Goal: Information Seeking & Learning: Learn about a topic

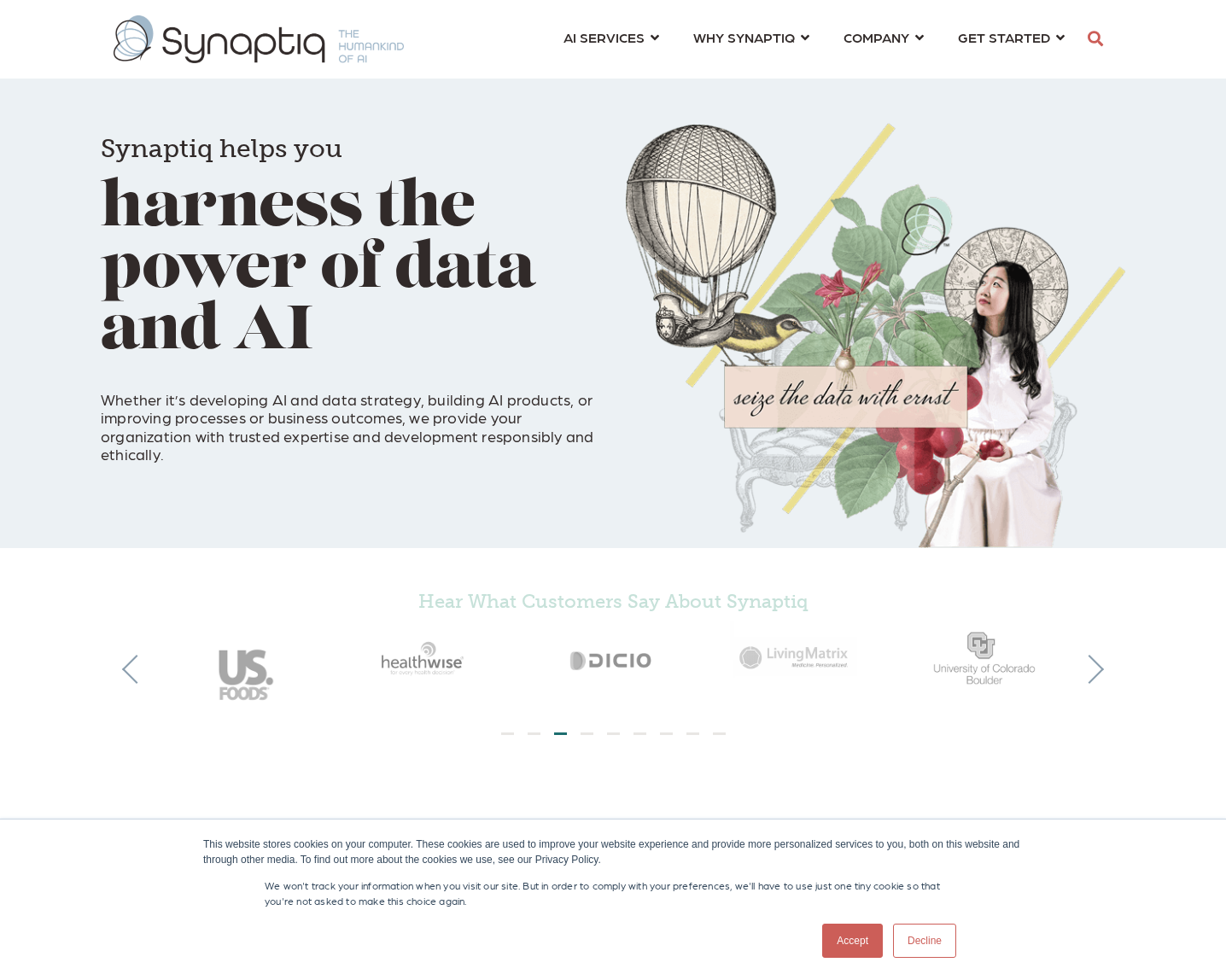
click at [120, 834] on div "This website stores cookies on your computer. These cookies are used to improve…" at bounding box center [613, 899] width 1226 height 161
click at [1100, 667] on button "Next" at bounding box center [1089, 669] width 29 height 29
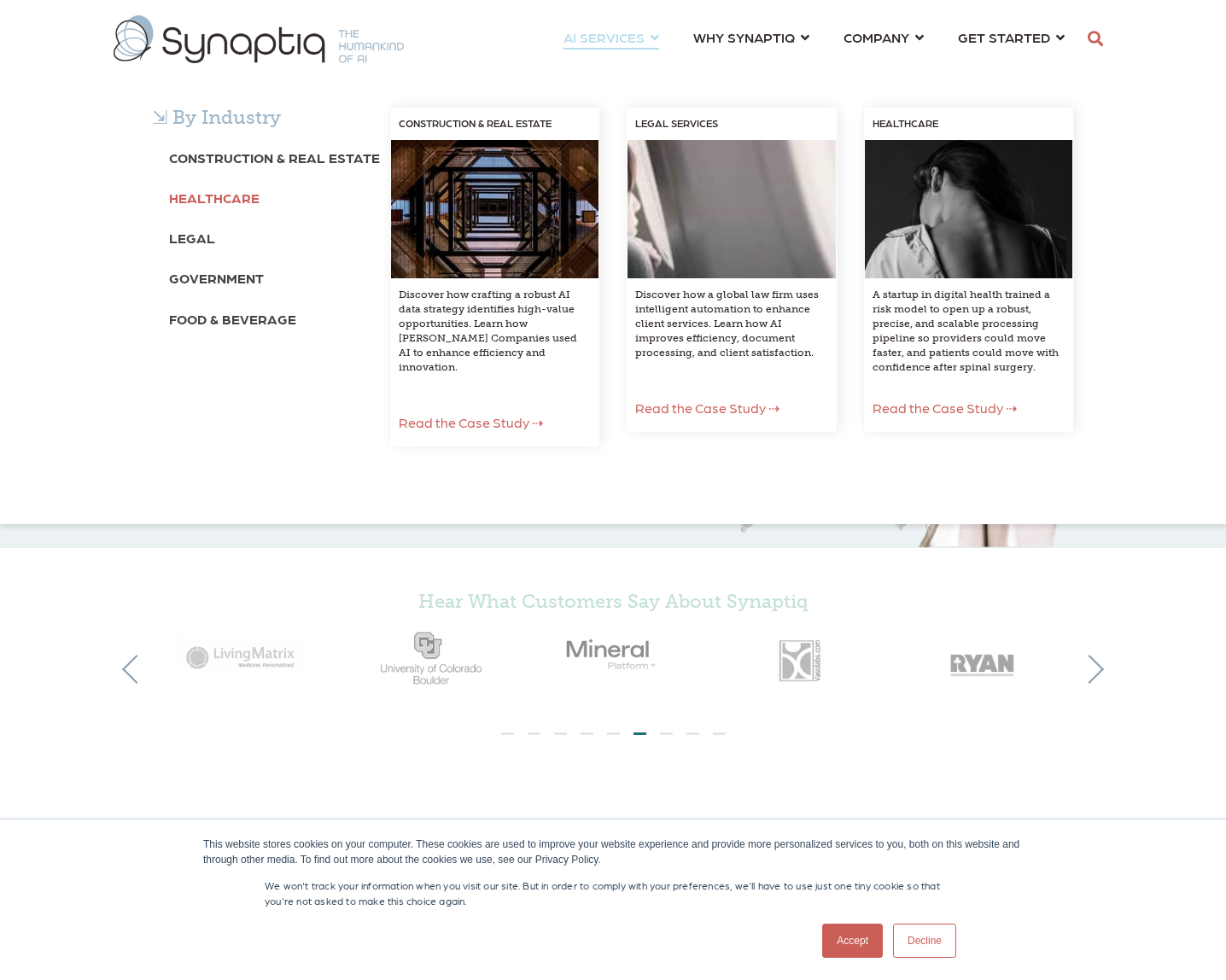
click at [233, 194] on b "Healthcare" at bounding box center [214, 198] width 91 height 16
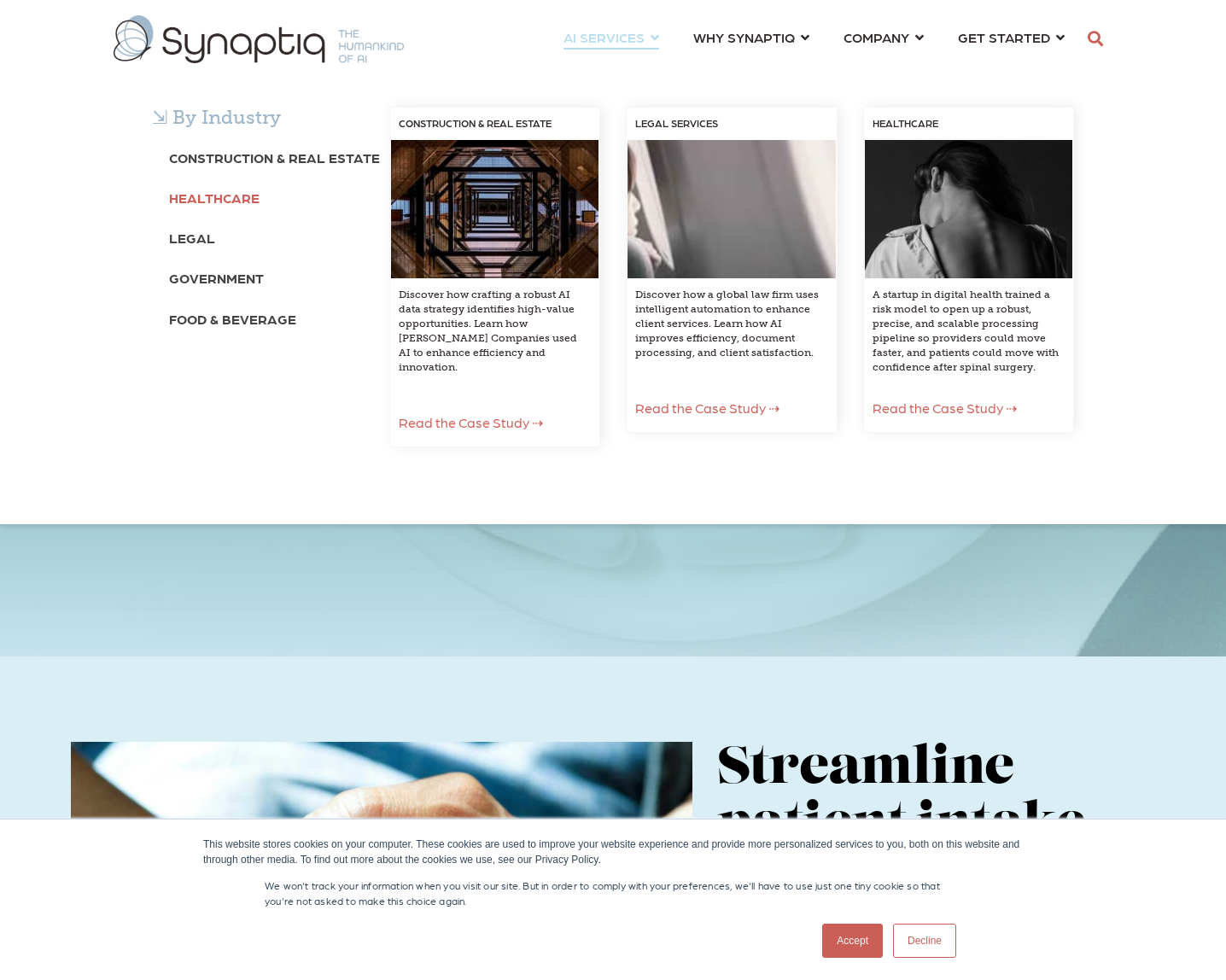
click at [226, 195] on b "Healthcare" at bounding box center [214, 198] width 91 height 16
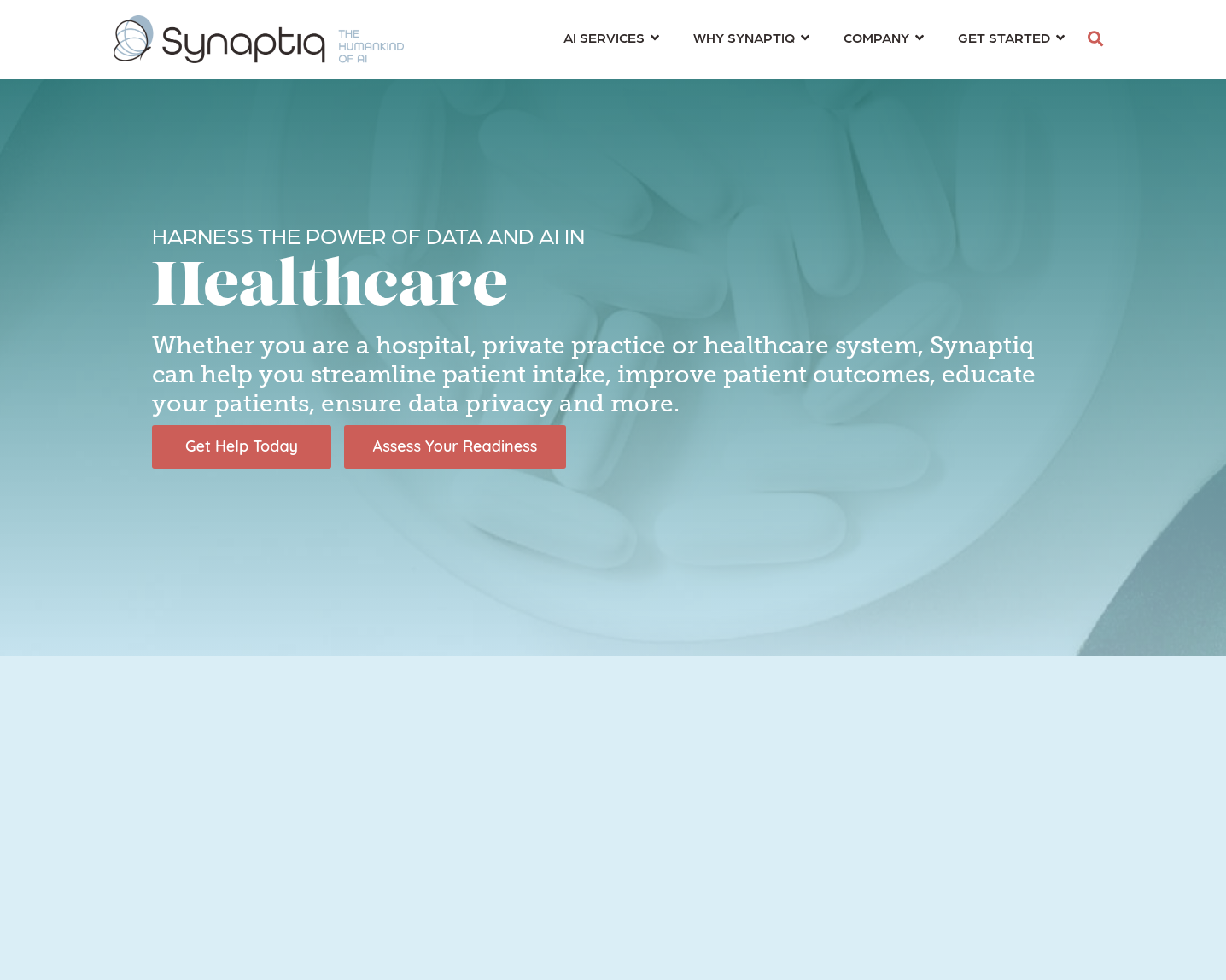
scroll to position [0, 8]
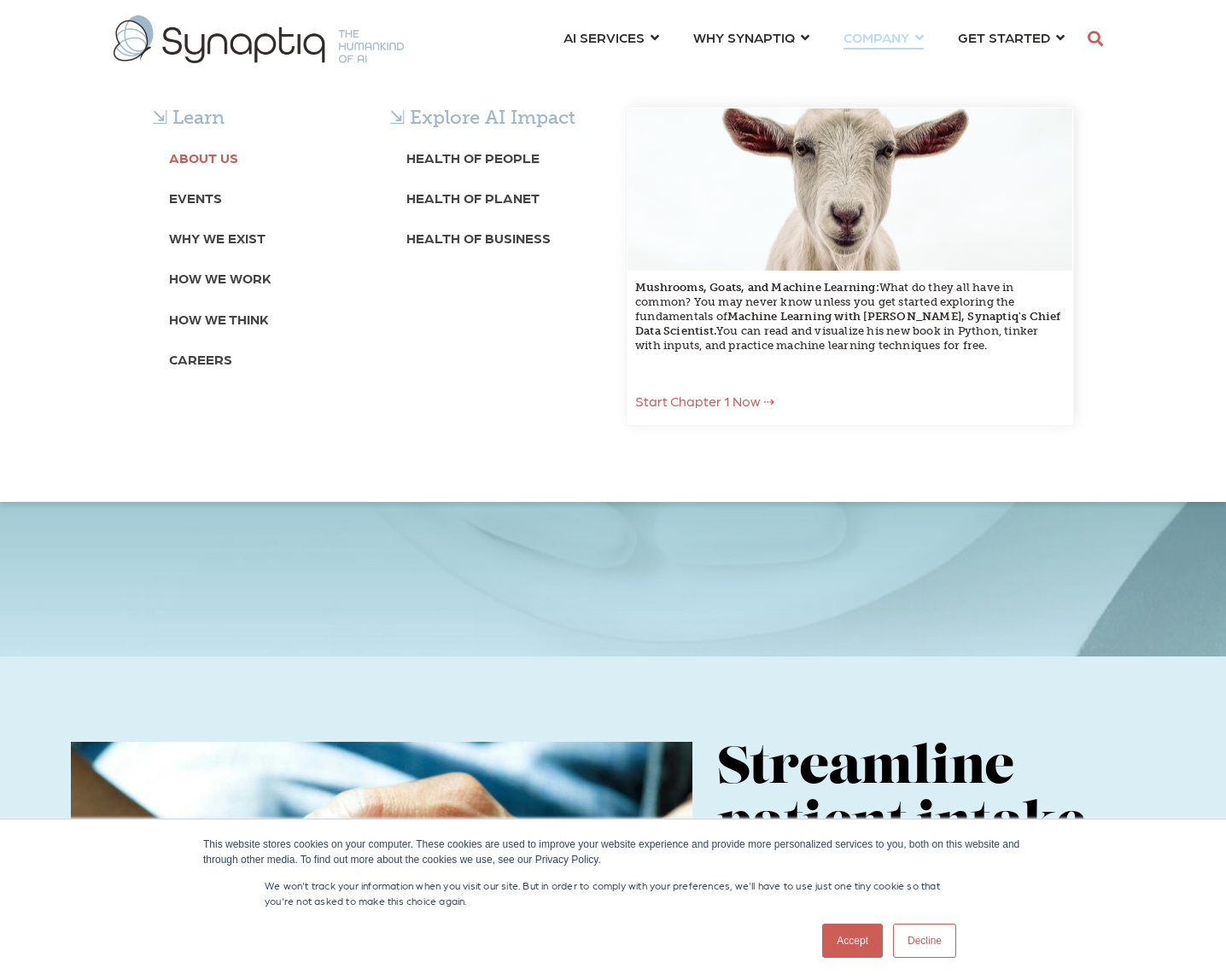
click at [185, 158] on b "About Us" at bounding box center [203, 157] width 69 height 16
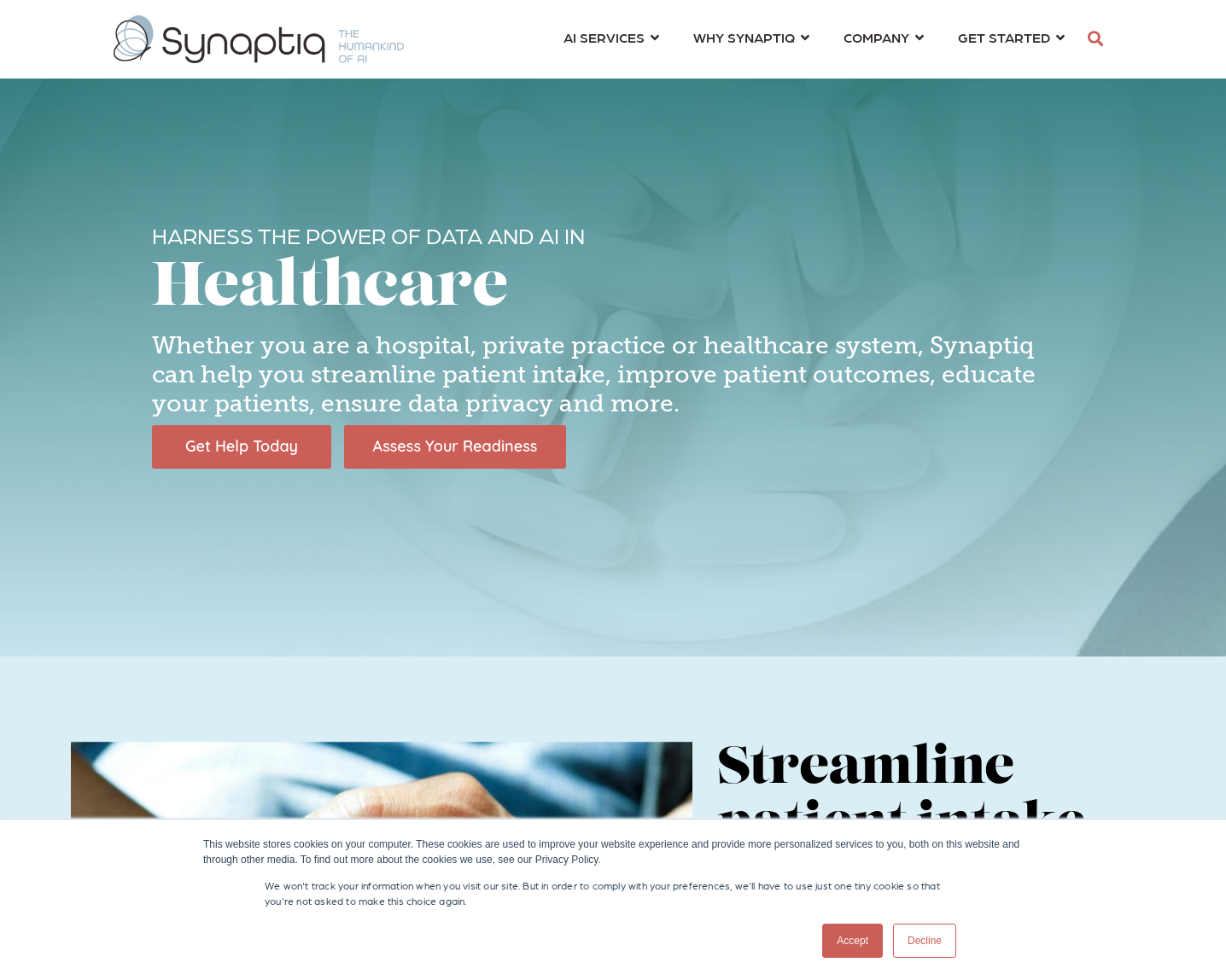
scroll to position [0, 8]
